Goal: Task Accomplishment & Management: Use online tool/utility

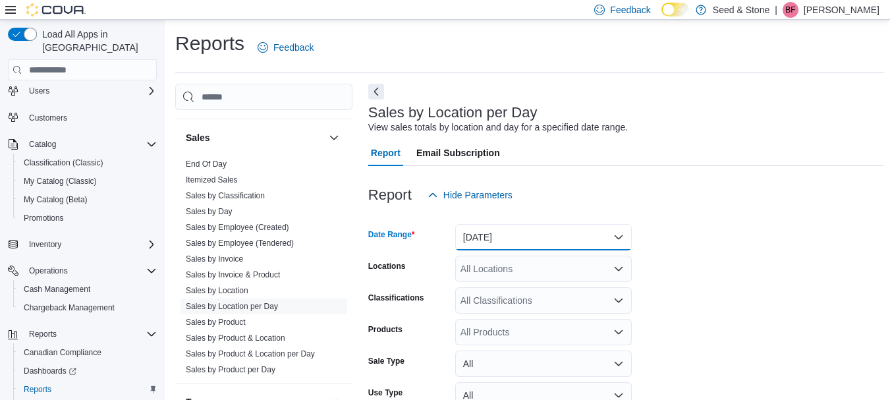
click at [569, 242] on button "[DATE]" at bounding box center [543, 237] width 177 height 26
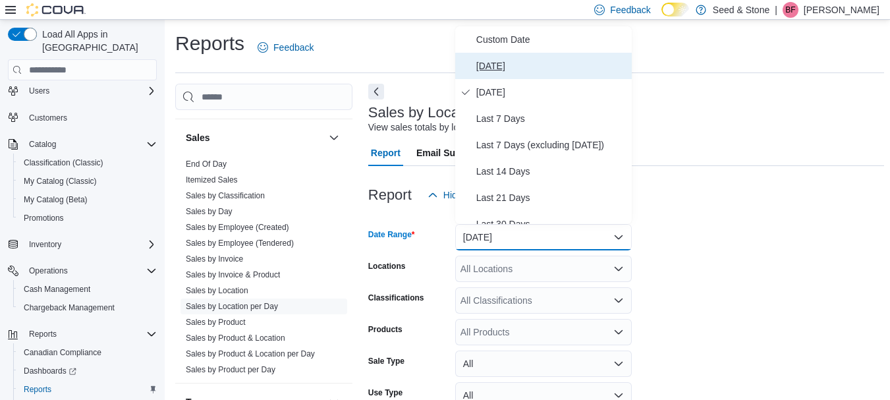
click at [492, 59] on span "[DATE]" at bounding box center [551, 66] width 150 height 16
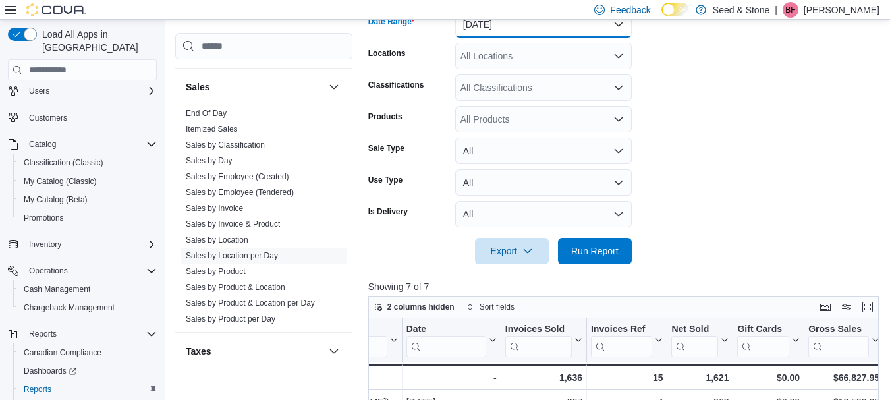
scroll to position [228, 0]
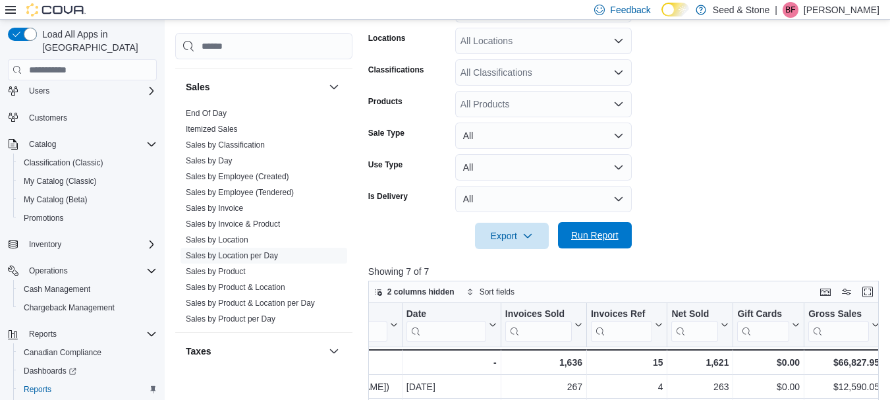
click at [595, 237] on span "Run Report" at bounding box center [594, 235] width 47 height 13
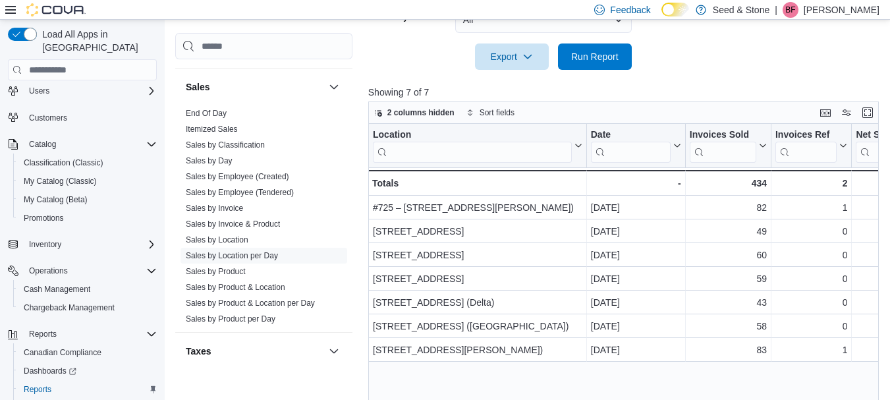
scroll to position [426, 0]
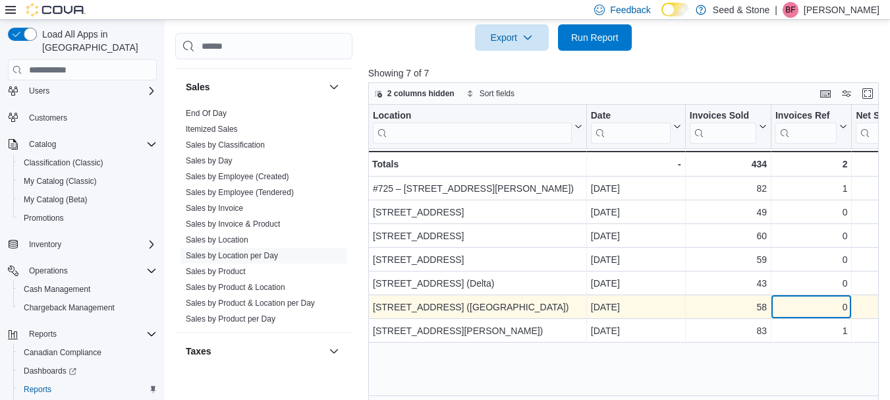
click at [802, 304] on div "0" at bounding box center [811, 308] width 72 height 16
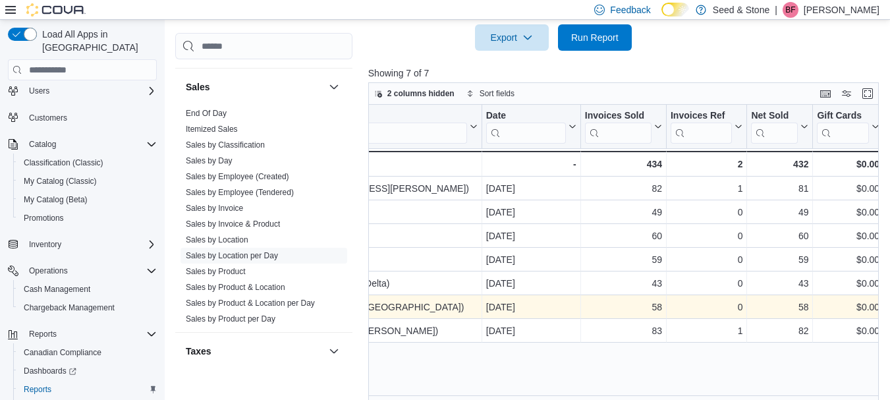
scroll to position [0, 184]
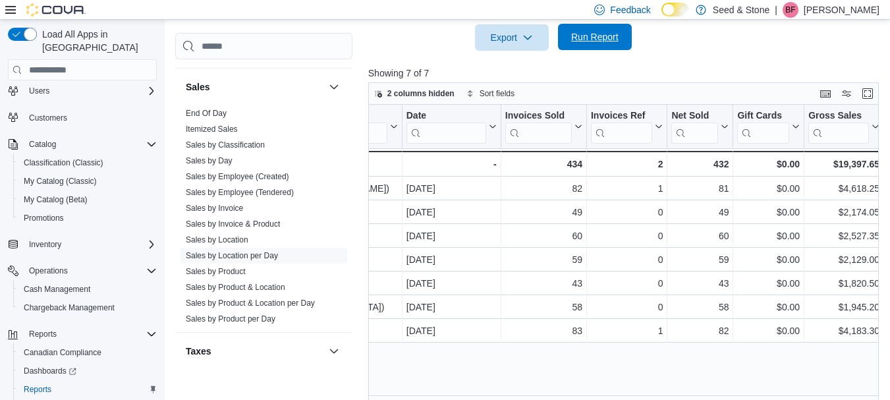
click at [602, 45] on span "Run Report" at bounding box center [595, 37] width 58 height 26
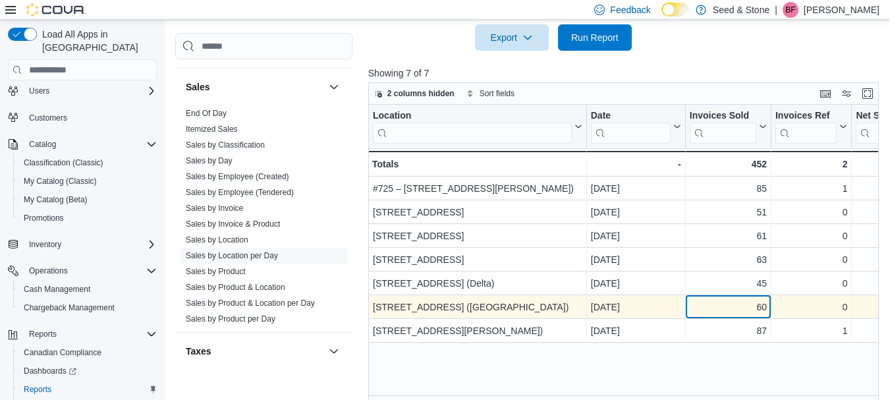
click at [724, 305] on div "60" at bounding box center [728, 308] width 77 height 16
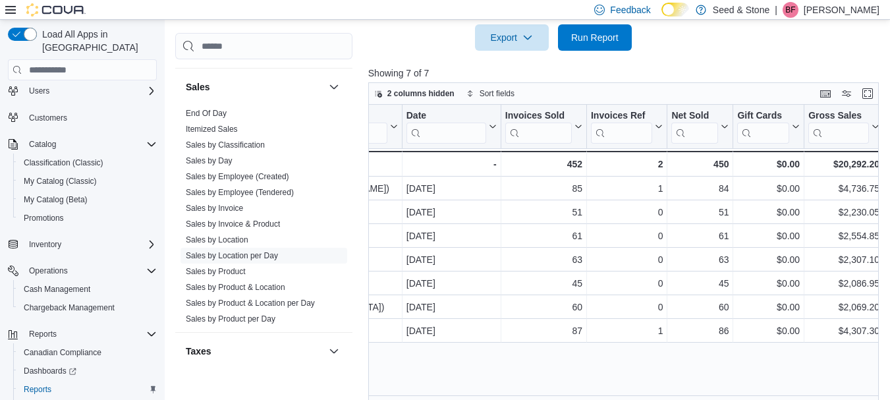
click at [220, 376] on div "Cash Management Cash Management Cash Out Details Compliance OCS Transaction Sub…" at bounding box center [263, 213] width 177 height 360
click at [291, 298] on link "Sales by Product & Location per Day" at bounding box center [250, 302] width 129 height 9
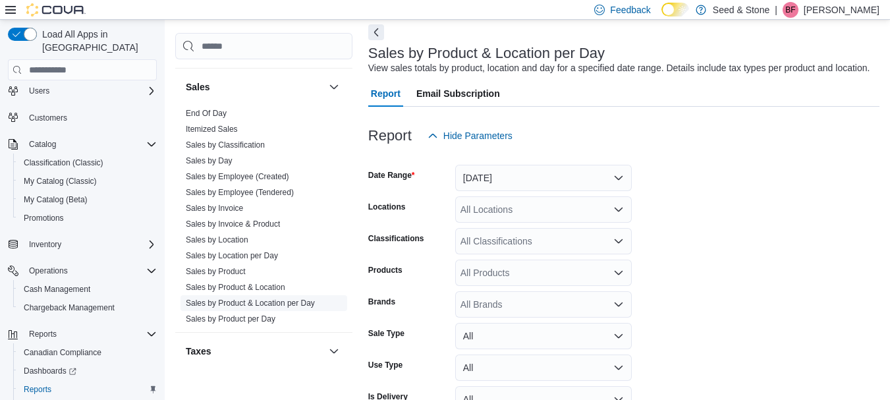
scroll to position [30, 0]
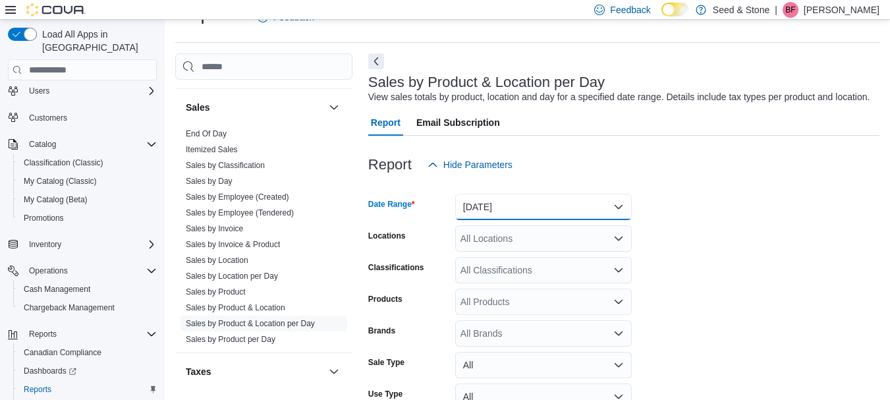
click at [552, 205] on button "[DATE]" at bounding box center [543, 207] width 177 height 26
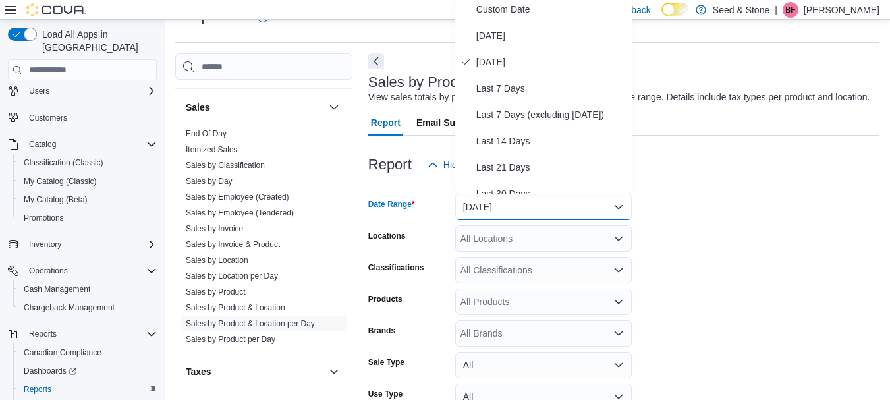
scroll to position [26, 0]
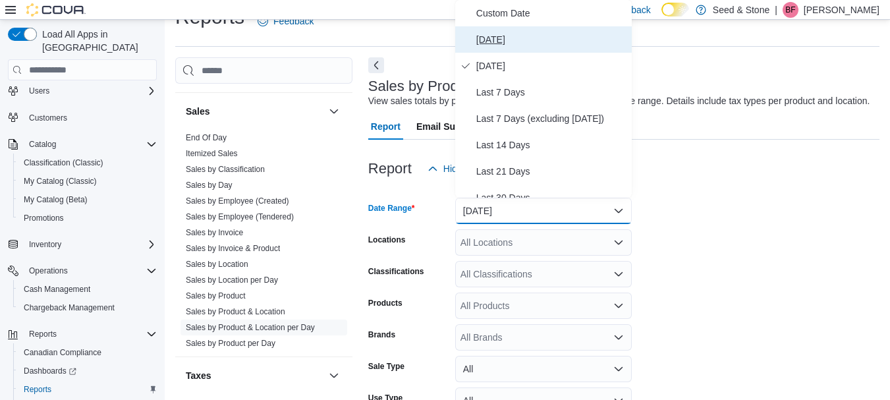
click at [491, 28] on button "[DATE]" at bounding box center [543, 39] width 177 height 26
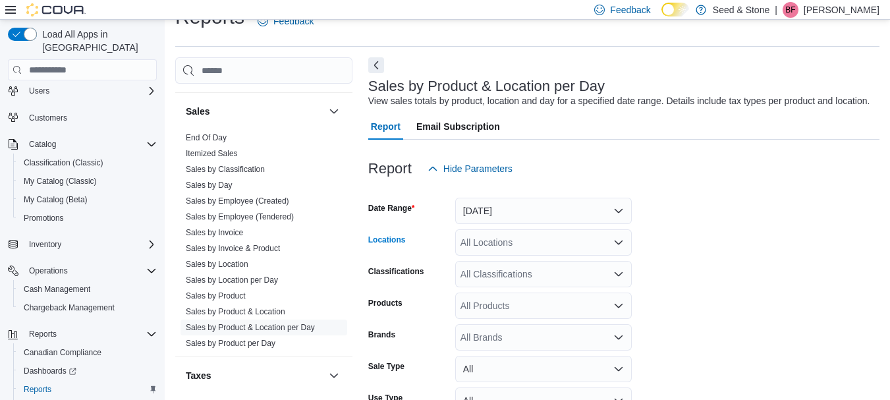
click at [538, 238] on div "All Locations" at bounding box center [543, 242] width 177 height 26
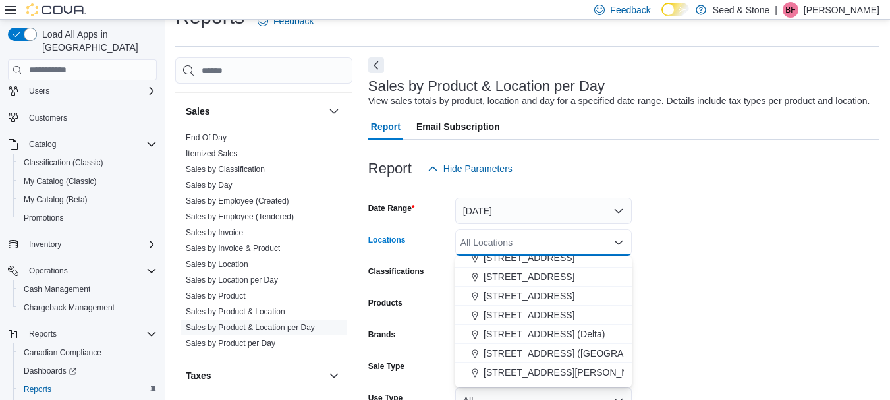
scroll to position [59, 0]
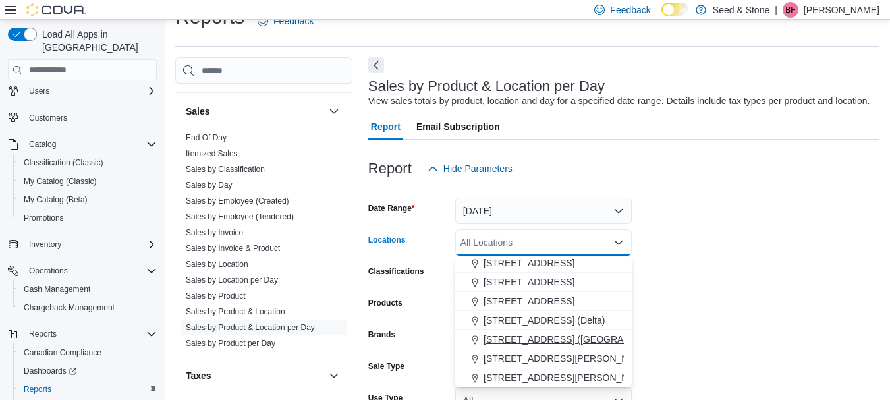
click at [571, 342] on span "[STREET_ADDRESS] ([GEOGRAPHIC_DATA])" at bounding box center [582, 339] width 196 height 13
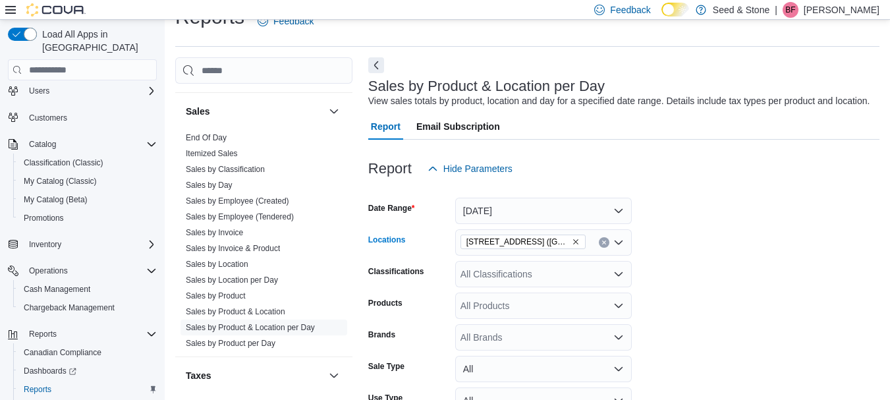
scroll to position [135, 0]
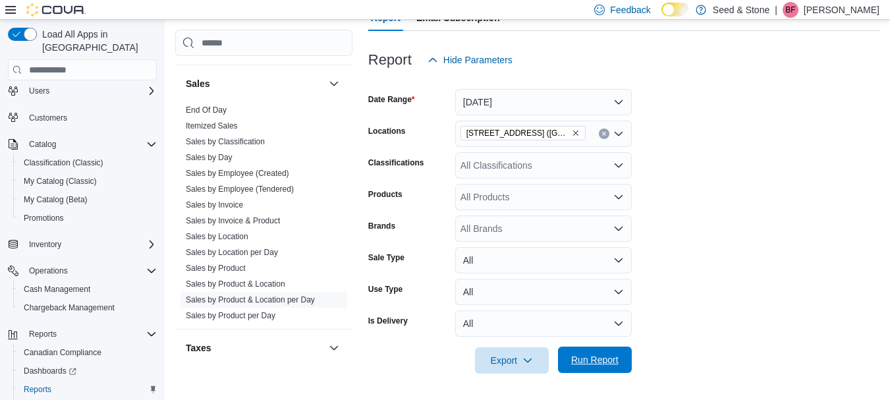
click at [592, 365] on span "Run Report" at bounding box center [594, 359] width 47 height 13
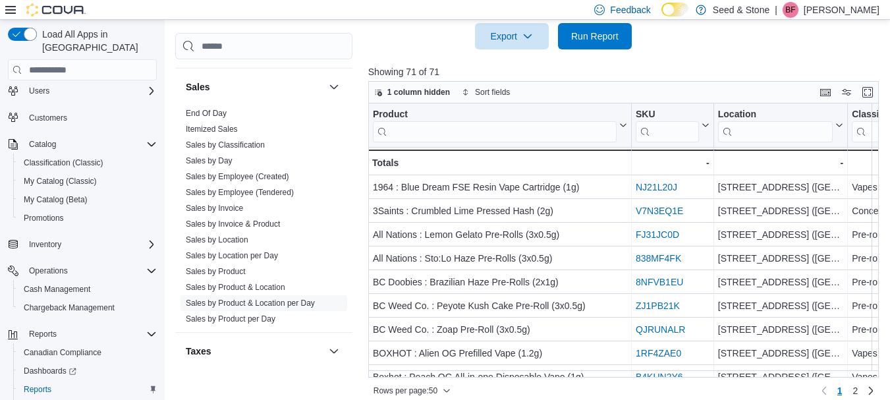
scroll to position [471, 0]
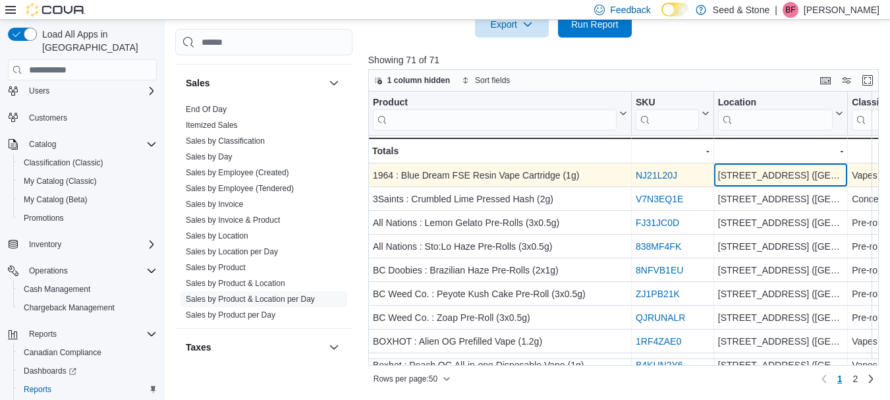
click at [791, 175] on div "[STREET_ADDRESS] ([GEOGRAPHIC_DATA])" at bounding box center [780, 176] width 125 height 16
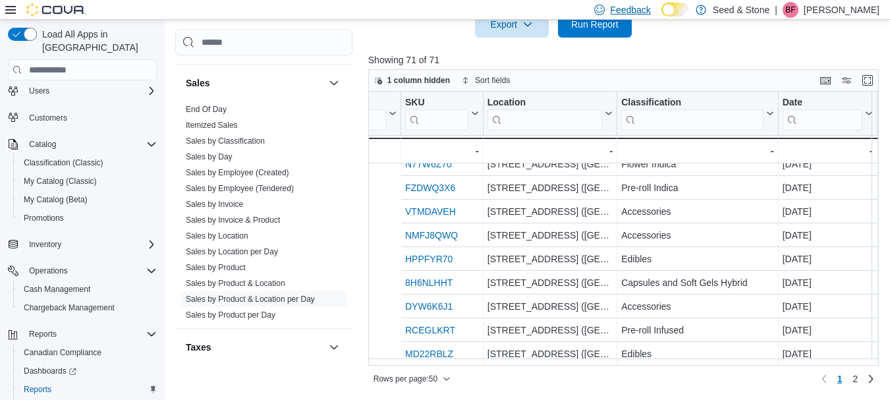
scroll to position [990, 372]
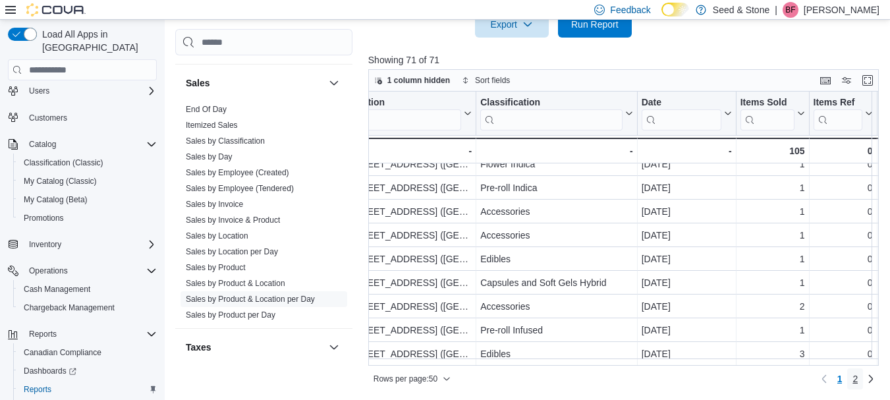
click at [858, 376] on span "2" at bounding box center [855, 378] width 5 height 13
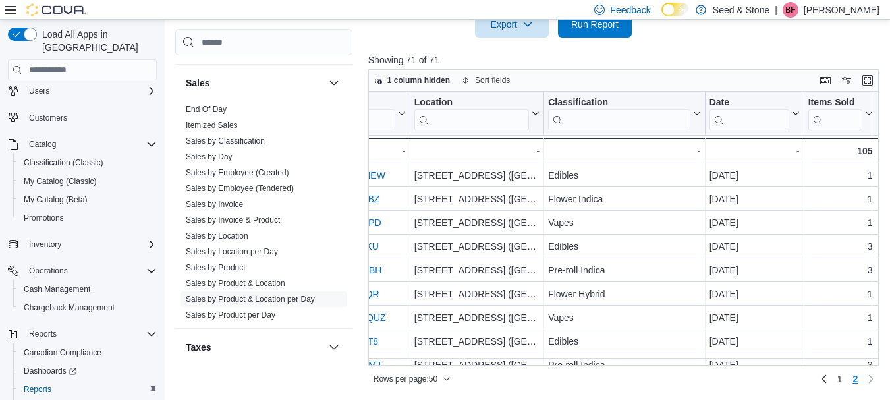
scroll to position [0, 0]
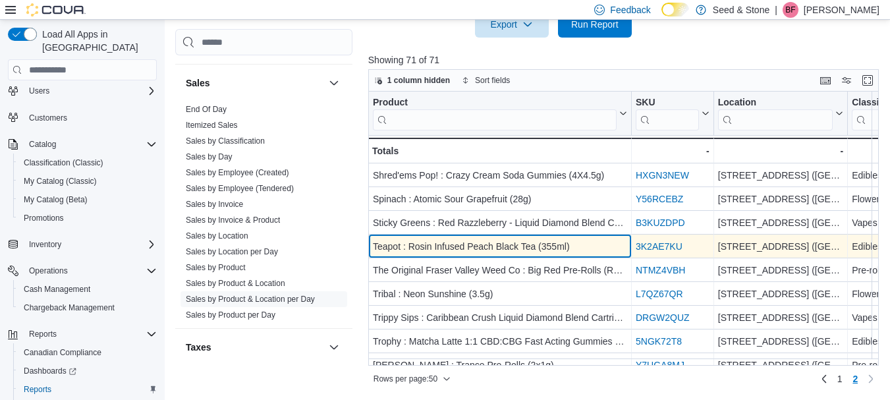
click at [529, 257] on div "Teapot : Rosin Infused Peach Black Tea (355ml) - Product, column 1, row 54" at bounding box center [500, 247] width 264 height 24
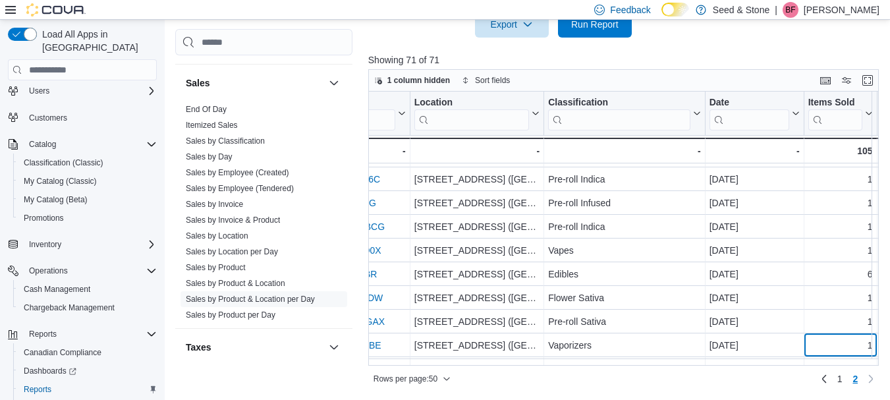
scroll to position [302, 304]
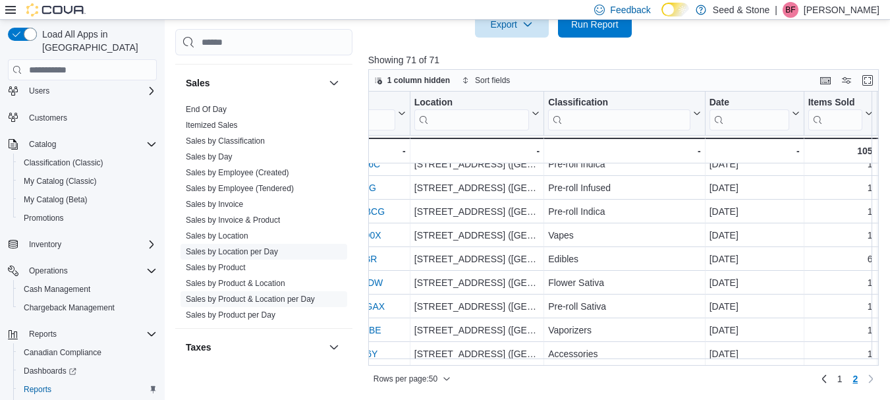
click at [267, 248] on link "Sales by Location per Day" at bounding box center [232, 252] width 92 height 9
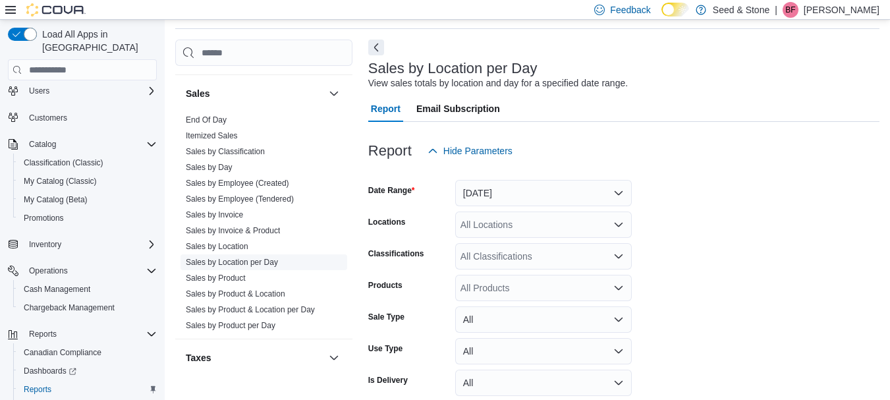
scroll to position [30, 0]
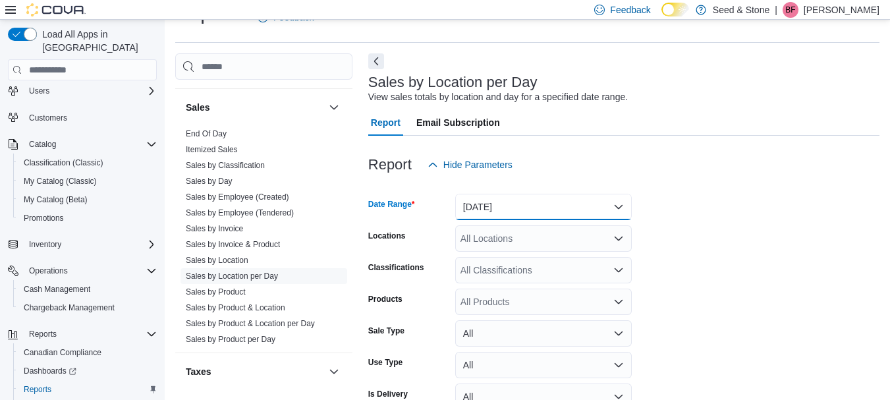
click at [534, 211] on button "[DATE]" at bounding box center [543, 207] width 177 height 26
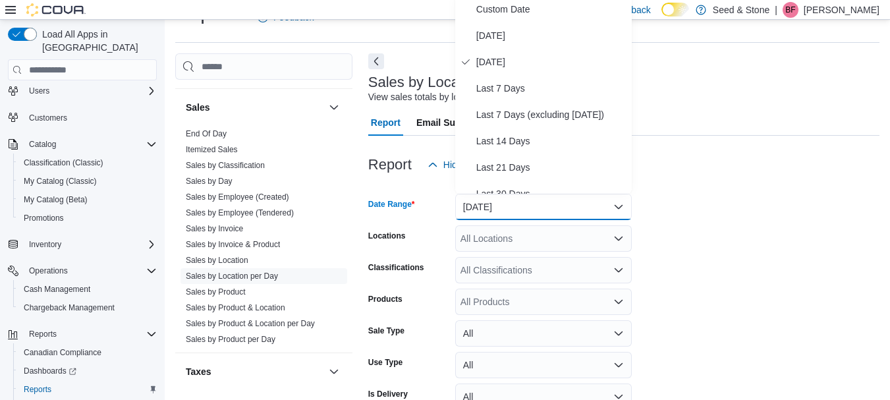
scroll to position [26, 0]
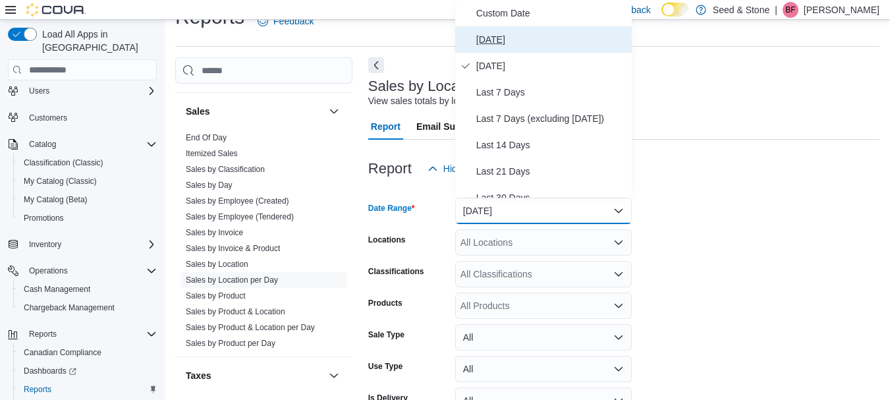
click at [486, 31] on button "[DATE]" at bounding box center [543, 39] width 177 height 26
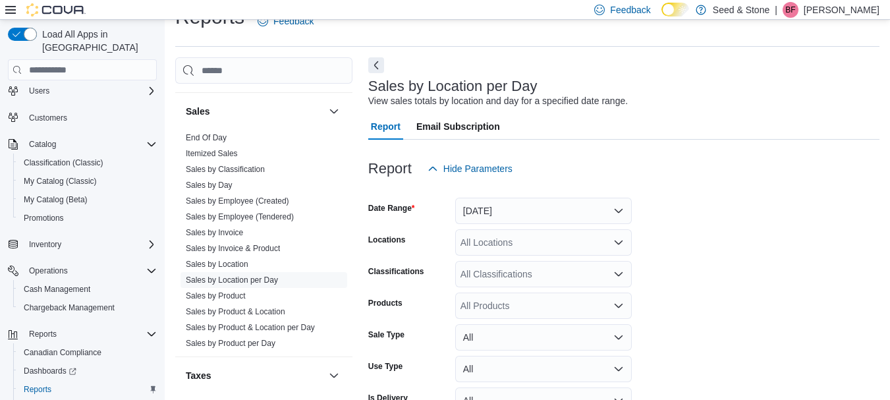
click at [889, 181] on html "Feedback Dark Mode Seed & Stone | BF [PERSON_NAME] Load All Apps in New Hub Hom…" at bounding box center [445, 174] width 890 height 400
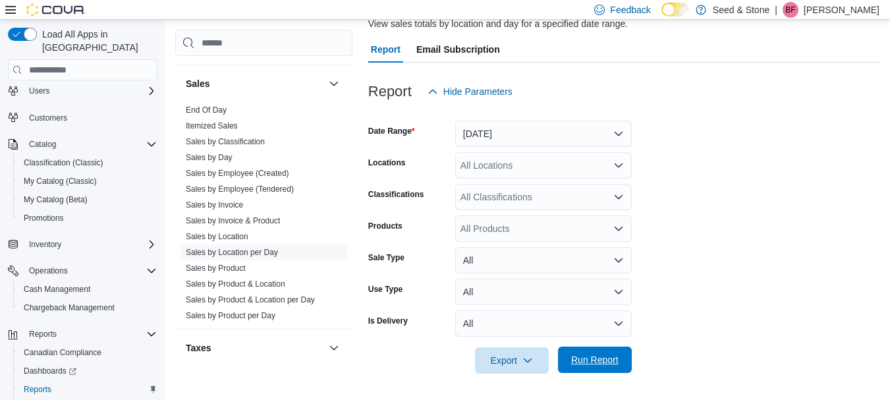
click at [599, 366] on span "Run Report" at bounding box center [594, 359] width 47 height 13
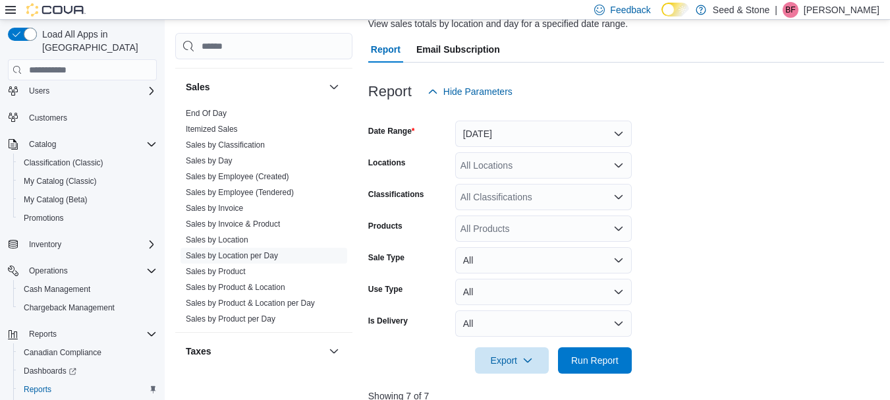
scroll to position [439, 0]
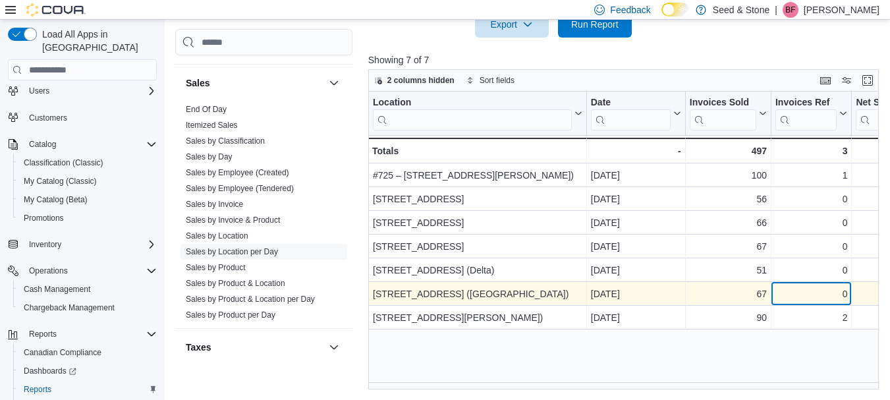
click at [804, 294] on div "0" at bounding box center [811, 295] width 72 height 16
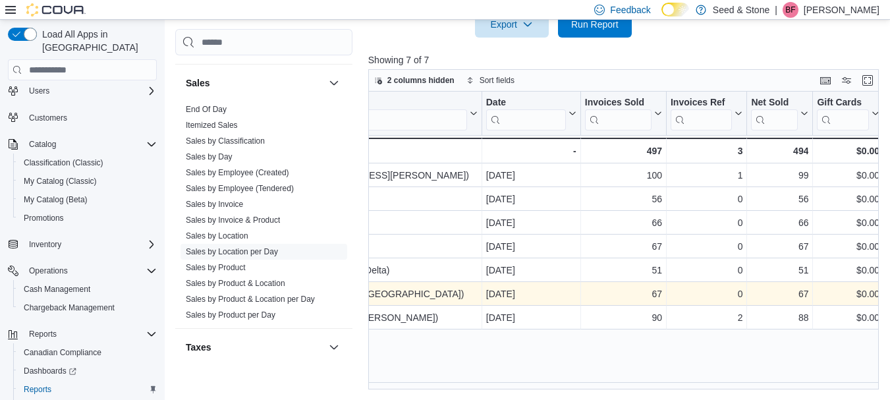
scroll to position [0, 184]
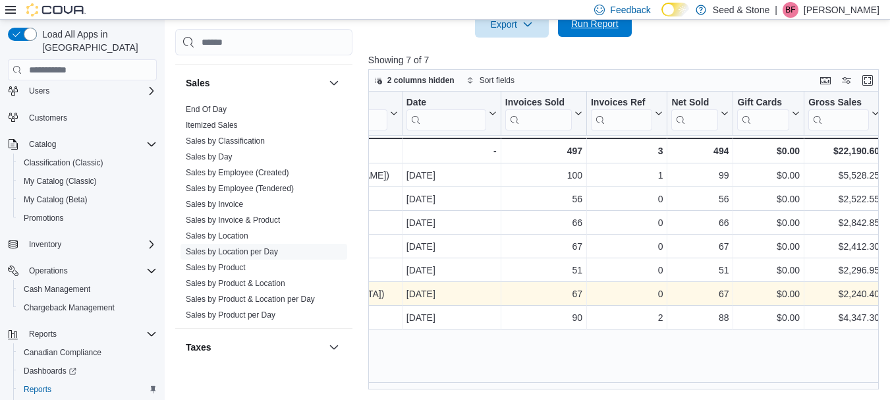
click at [613, 23] on span "Run Report" at bounding box center [594, 23] width 47 height 13
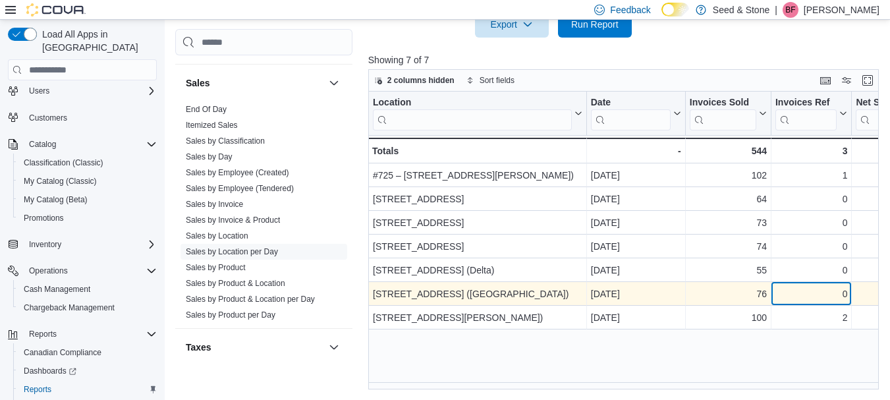
click at [815, 297] on div "0" at bounding box center [811, 295] width 72 height 16
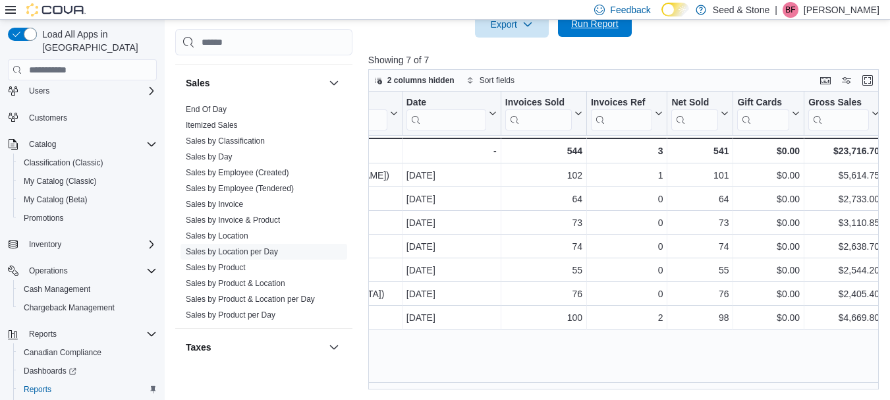
click at [597, 28] on span "Run Report" at bounding box center [594, 23] width 47 height 13
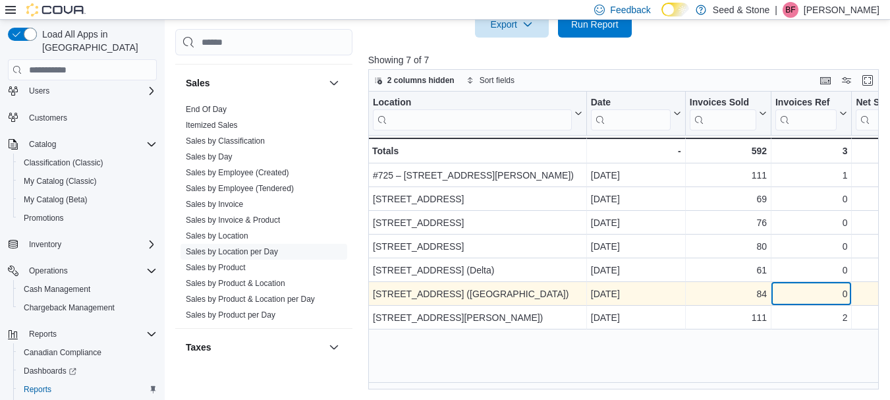
click at [802, 296] on div "0" at bounding box center [811, 295] width 72 height 16
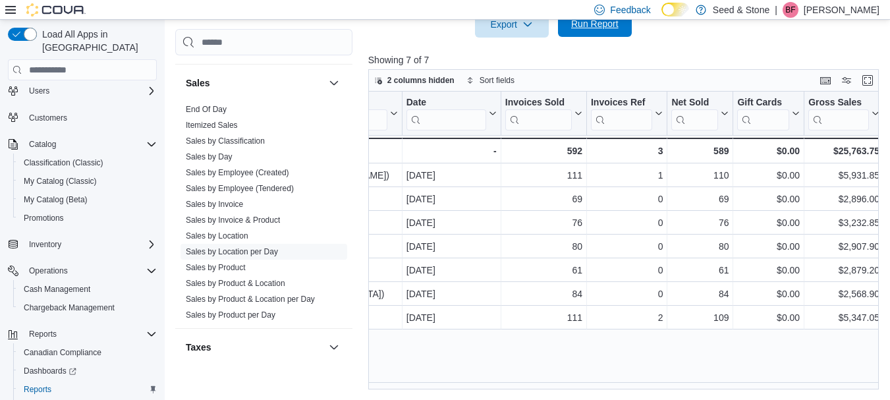
click at [608, 28] on span "Run Report" at bounding box center [594, 23] width 47 height 13
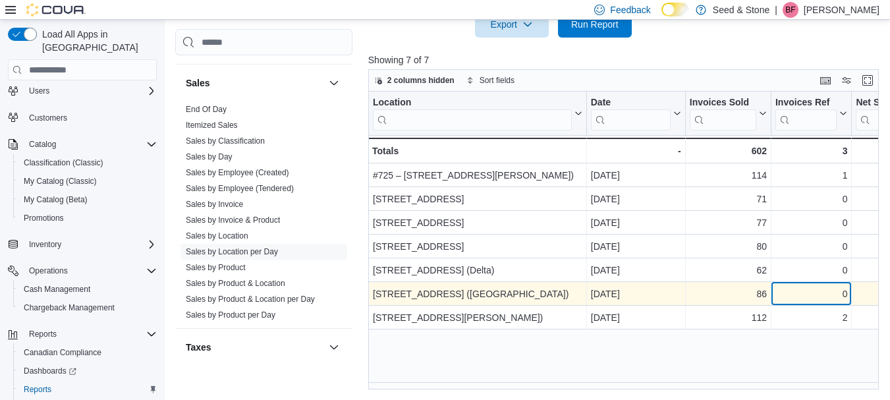
click at [814, 294] on div "0" at bounding box center [811, 295] width 72 height 16
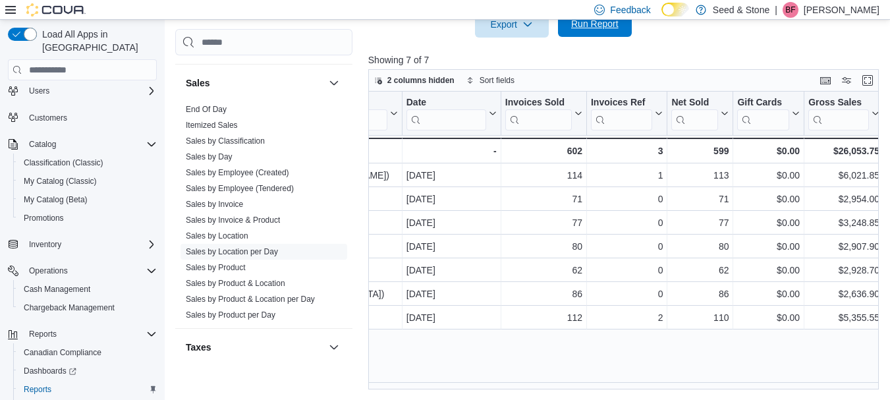
click at [605, 24] on span "Run Report" at bounding box center [594, 23] width 47 height 13
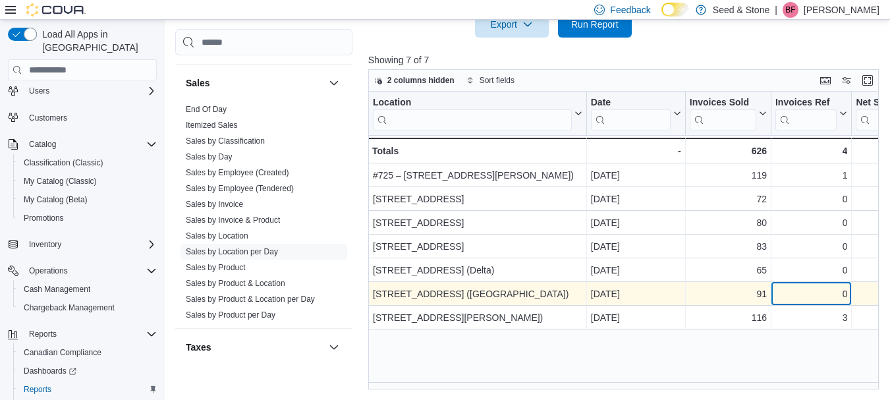
click at [804, 291] on div "0" at bounding box center [811, 295] width 72 height 16
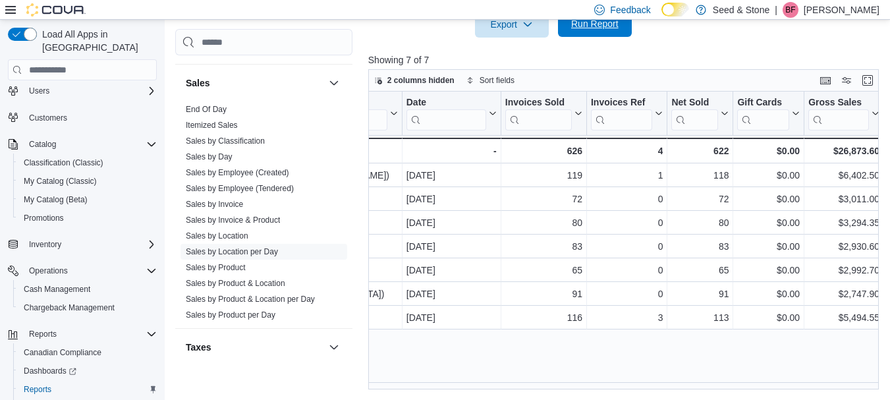
click at [596, 23] on span "Run Report" at bounding box center [594, 23] width 47 height 13
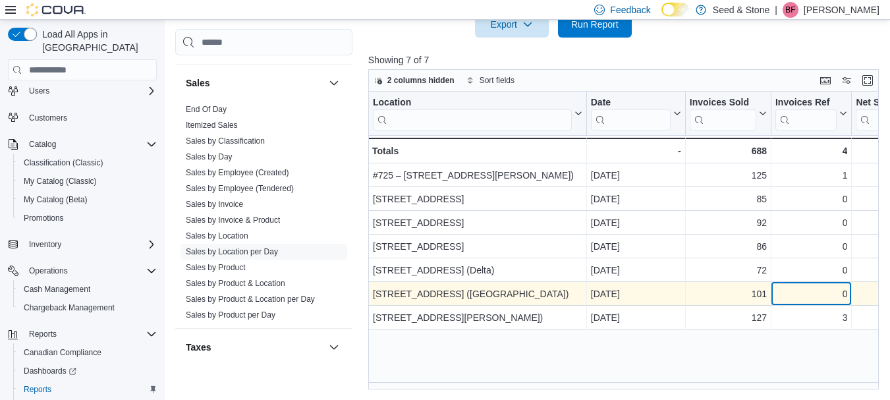
click at [824, 291] on div "0" at bounding box center [811, 295] width 72 height 16
